Goal: Task Accomplishment & Management: Manage account settings

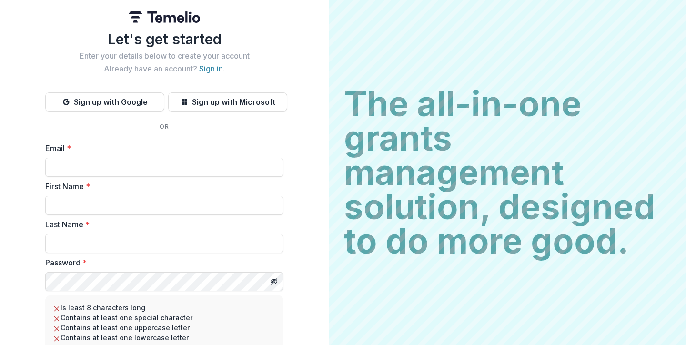
type input "**********"
type input "*****"
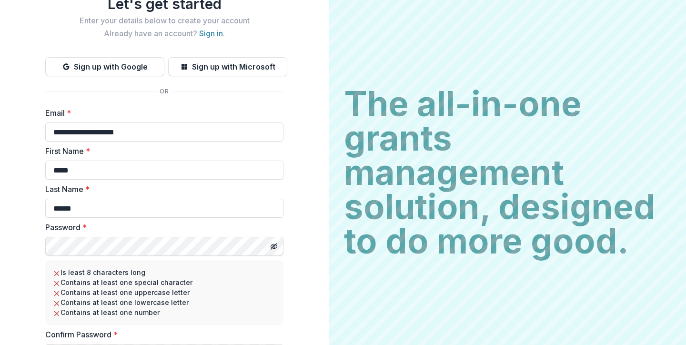
type input "******"
click at [273, 244] on icon "Toggle password visibility" at bounding box center [274, 247] width 8 height 8
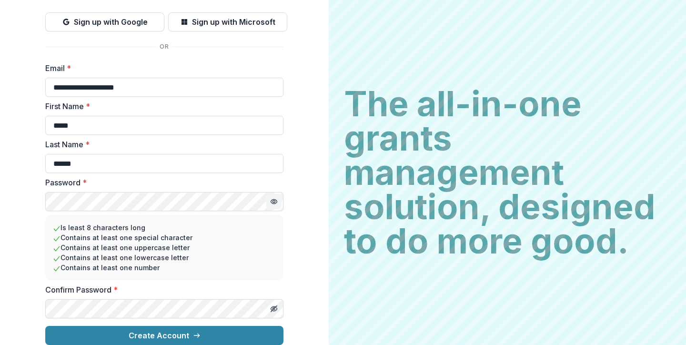
scroll to position [88, 0]
click at [271, 305] on icon "Toggle password visibility" at bounding box center [274, 309] width 8 height 8
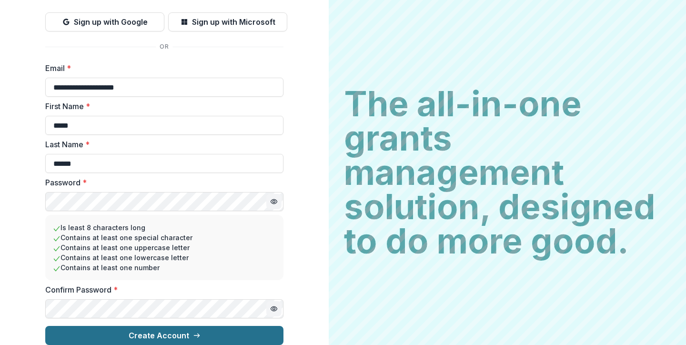
click at [177, 330] on button "Create Account" at bounding box center [164, 335] width 238 height 19
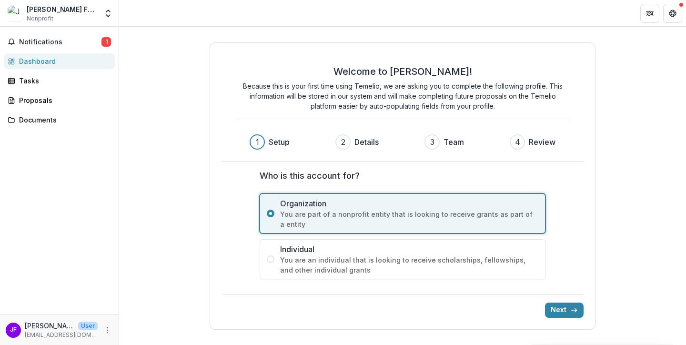
click at [270, 260] on span at bounding box center [271, 260] width 8 height 8
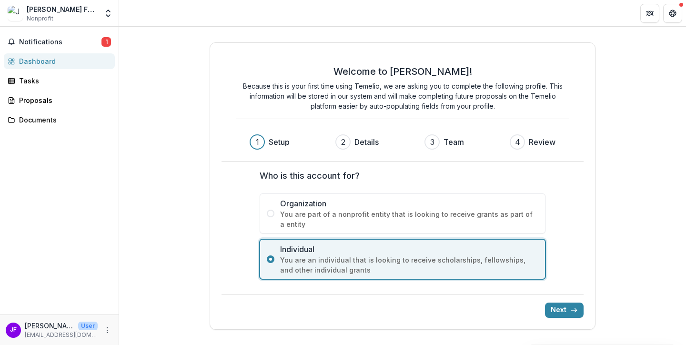
click at [274, 213] on span at bounding box center [271, 214] width 8 height 8
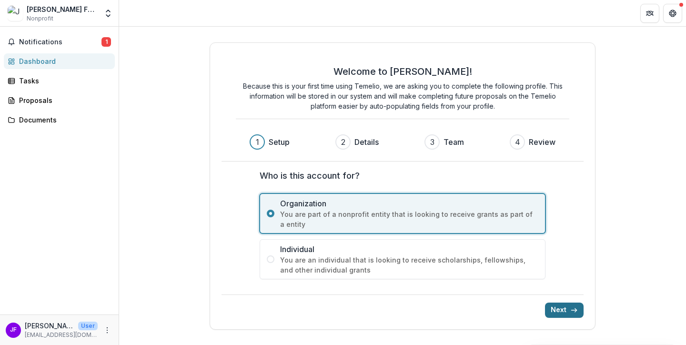
click at [575, 309] on icon "submit" at bounding box center [575, 311] width 8 height 8
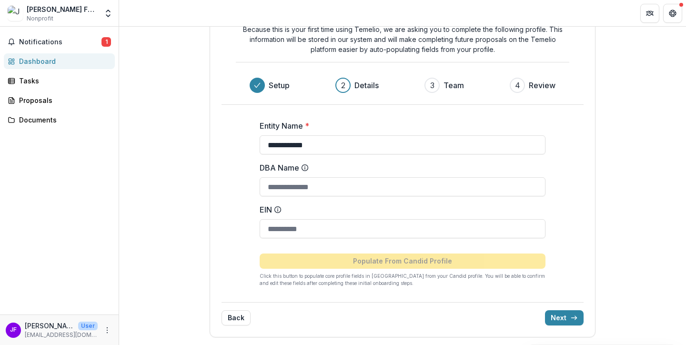
scroll to position [49, 0]
click at [567, 315] on button "Next" at bounding box center [564, 317] width 39 height 15
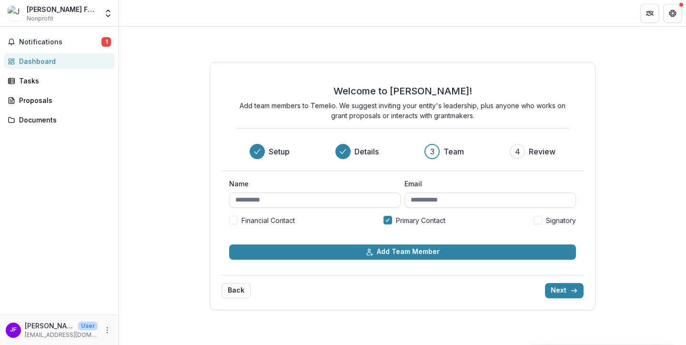
scroll to position [0, 0]
type input "**********"
click at [568, 290] on button "Next" at bounding box center [564, 290] width 39 height 15
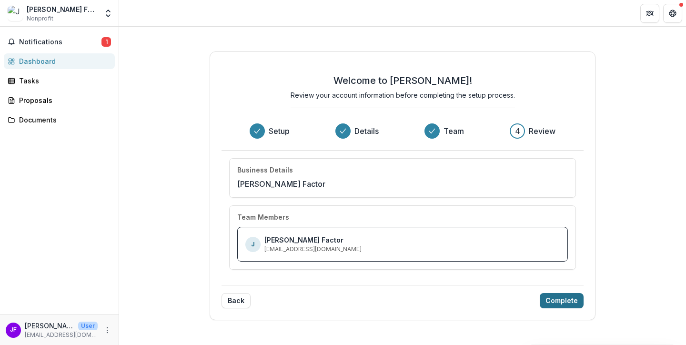
click at [558, 298] on button "Complete" at bounding box center [562, 300] width 44 height 15
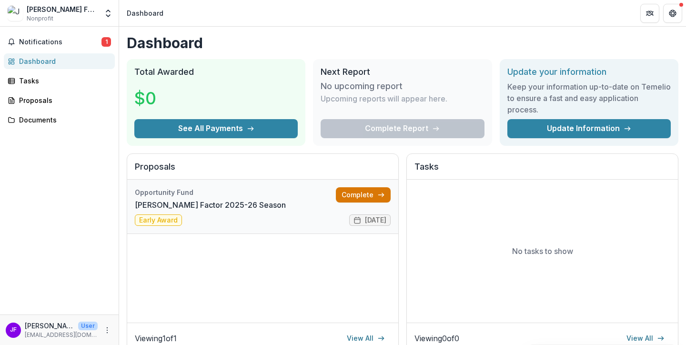
click at [358, 196] on link "Complete" at bounding box center [363, 194] width 55 height 15
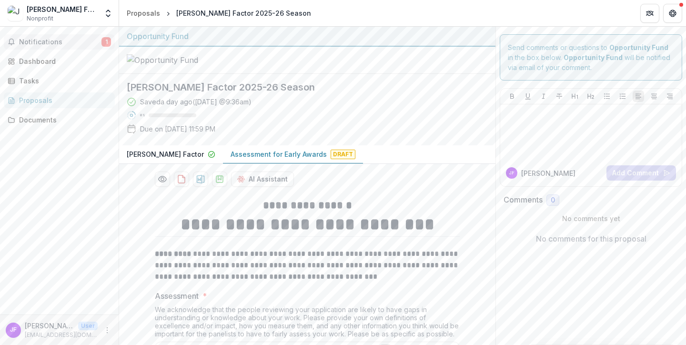
click at [75, 40] on span "Notifications" at bounding box center [60, 42] width 82 height 8
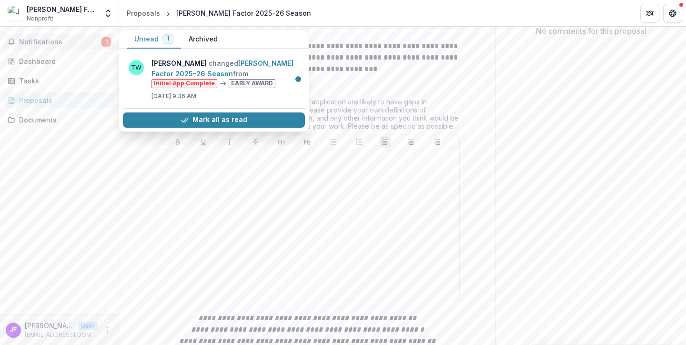
scroll to position [261, 0]
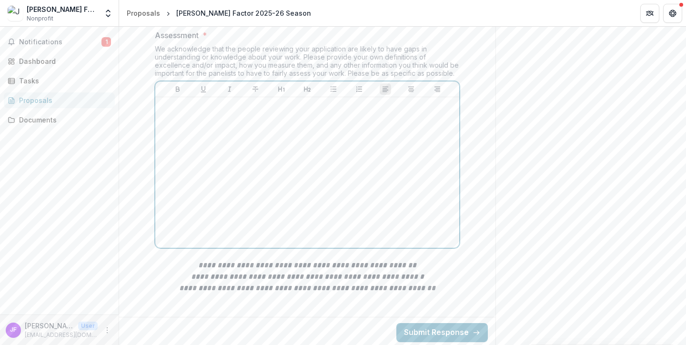
click at [223, 204] on div at bounding box center [307, 172] width 297 height 143
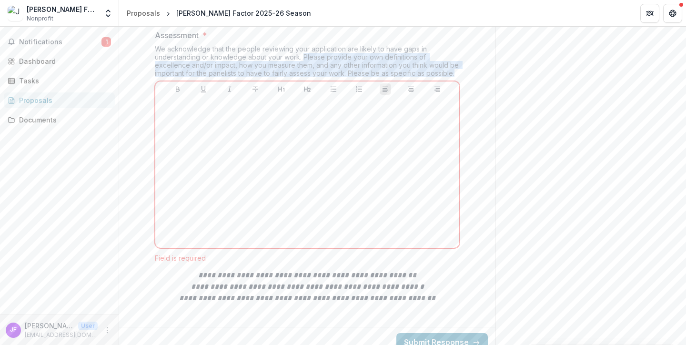
drag, startPoint x: 301, startPoint y: 142, endPoint x: 431, endPoint y: 157, distance: 131.0
click at [431, 81] on div "We acknowledge that the people reviewing your application are likely to have ga…" at bounding box center [307, 63] width 305 height 36
copy div "Please provide your own definitions of excellence and/or impact, how you measur…"
click at [441, 81] on div "We acknowledge that the people reviewing your application are likely to have ga…" at bounding box center [307, 63] width 305 height 36
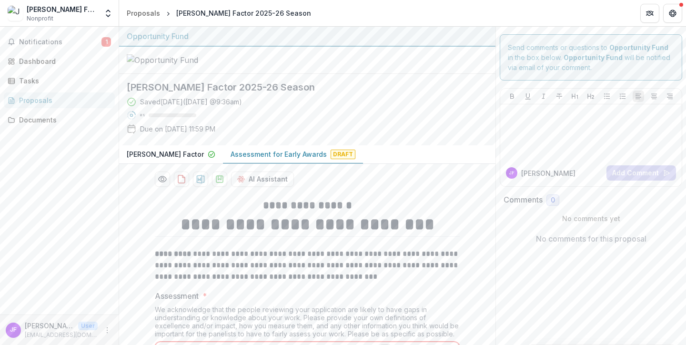
scroll to position [0, 0]
click at [141, 14] on div "Proposals" at bounding box center [143, 13] width 33 height 10
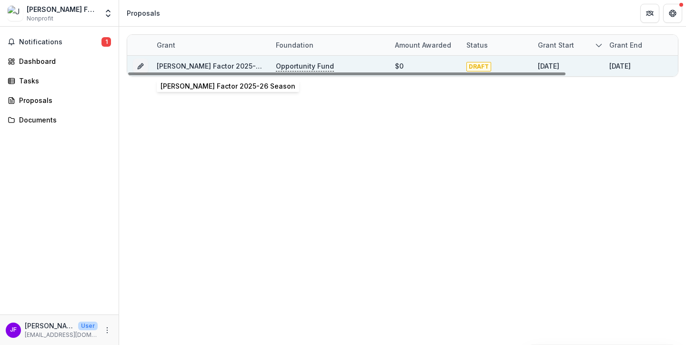
click at [186, 67] on link "[PERSON_NAME] Factor 2025-26 Season" at bounding box center [224, 66] width 135 height 8
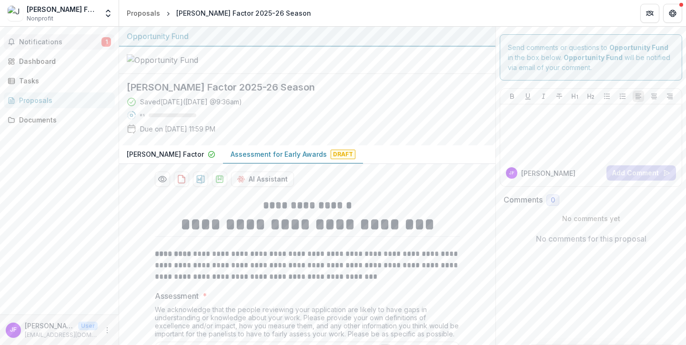
click at [69, 42] on span "Notifications" at bounding box center [60, 42] width 82 height 8
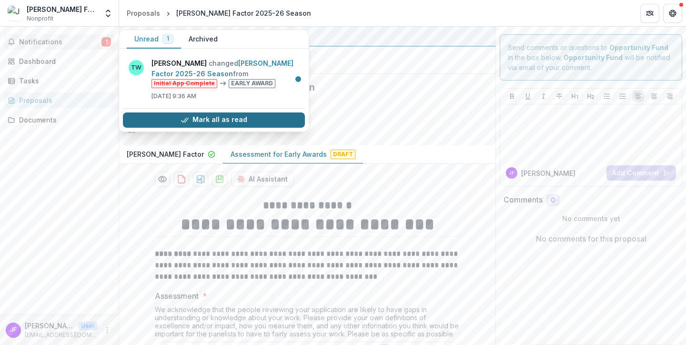
click at [182, 117] on button "Mark all as read" at bounding box center [214, 120] width 182 height 15
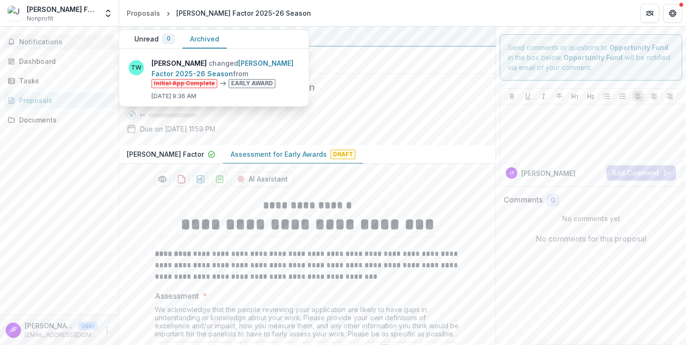
click at [202, 37] on button "Archived" at bounding box center [205, 39] width 44 height 19
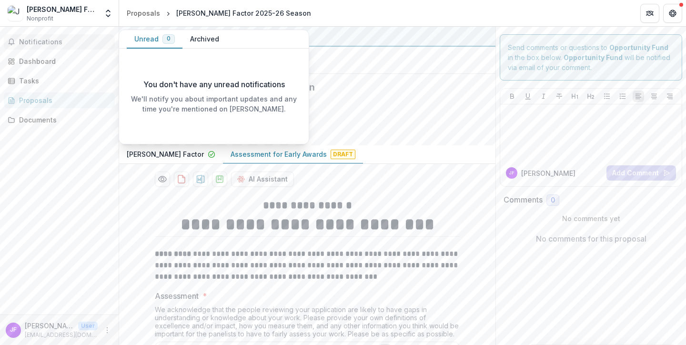
click at [147, 38] on button "Unread 0" at bounding box center [155, 39] width 56 height 19
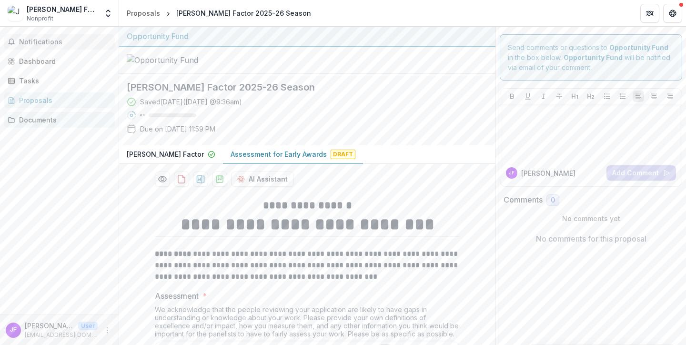
click at [41, 119] on div "Documents" at bounding box center [63, 120] width 88 height 10
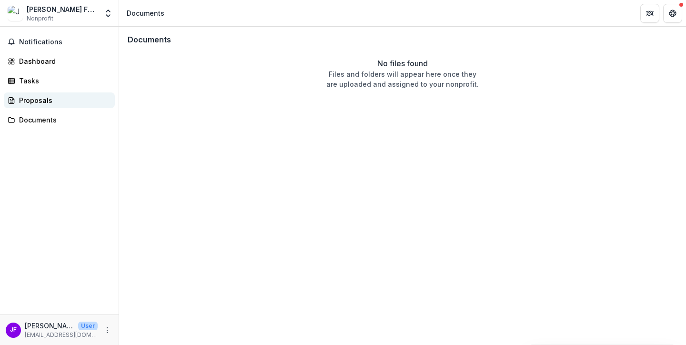
click at [39, 101] on div "Proposals" at bounding box center [63, 100] width 88 height 10
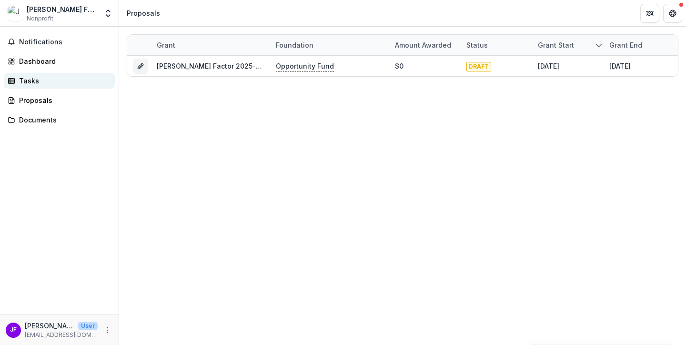
click at [33, 82] on div "Tasks" at bounding box center [63, 81] width 88 height 10
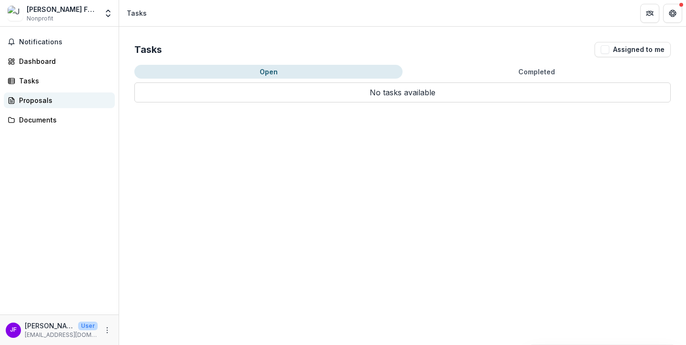
click at [36, 99] on div "Proposals" at bounding box center [63, 100] width 88 height 10
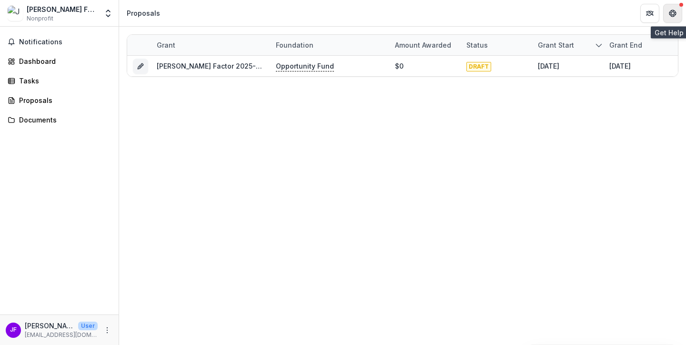
click at [676, 13] on icon "Get Help" at bounding box center [673, 14] width 8 height 8
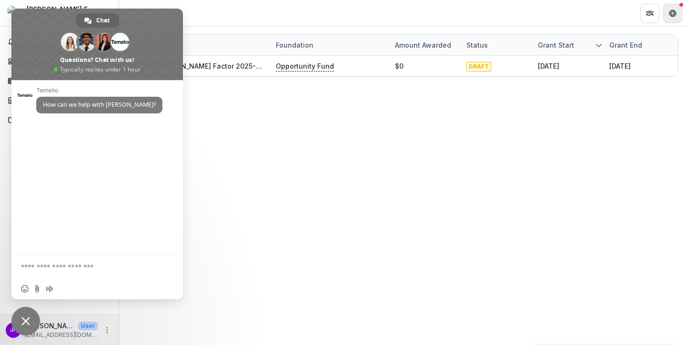
click at [676, 13] on icon "Get Help" at bounding box center [673, 14] width 8 height 8
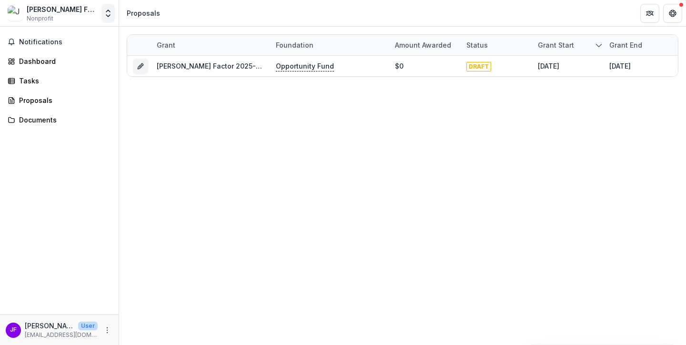
click at [111, 13] on icon "Open entity switcher" at bounding box center [108, 14] width 10 height 10
click at [108, 12] on icon "Open entity switcher" at bounding box center [108, 14] width 10 height 10
click at [108, 328] on icon "More" at bounding box center [107, 331] width 8 height 8
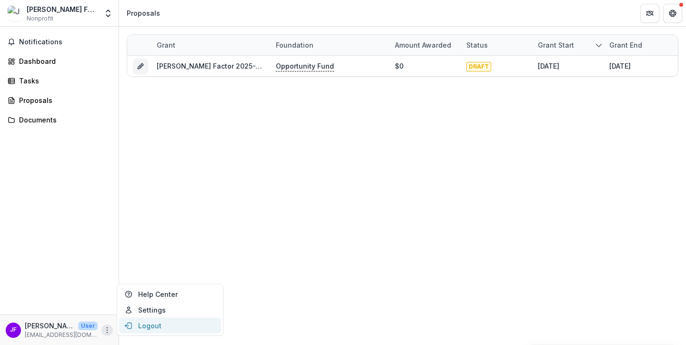
click at [141, 323] on button "Logout" at bounding box center [170, 326] width 102 height 16
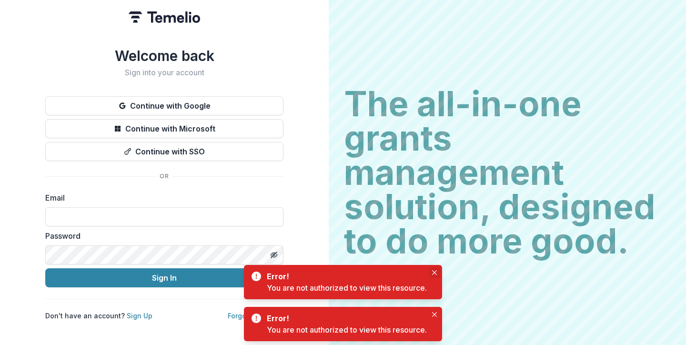
click at [434, 274] on icon "Close" at bounding box center [434, 272] width 5 height 5
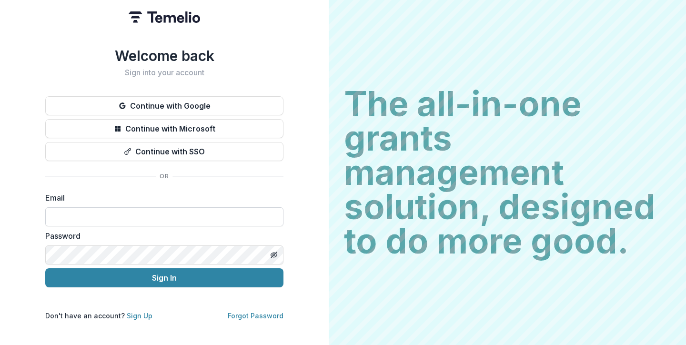
click at [77, 214] on input at bounding box center [164, 216] width 238 height 19
type input "**********"
click at [164, 278] on button "Sign In" at bounding box center [164, 277] width 238 height 19
